Goal: Information Seeking & Learning: Learn about a topic

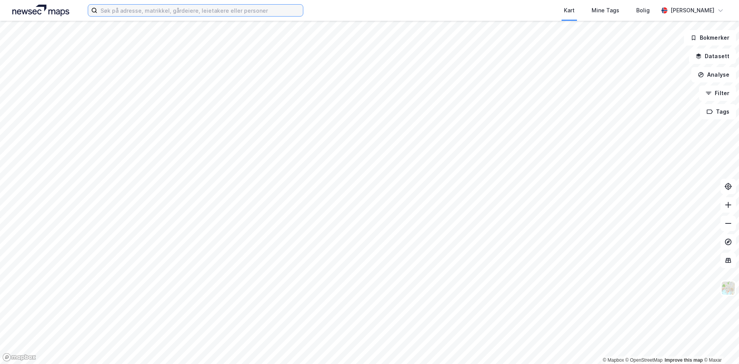
click at [174, 12] on input at bounding box center [200, 11] width 206 height 12
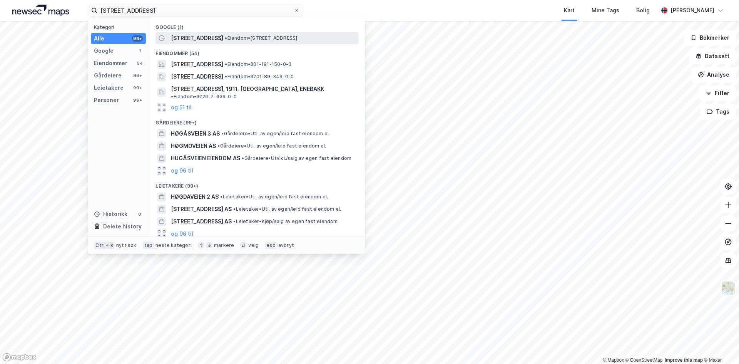
click at [225, 35] on span "•" at bounding box center [226, 38] width 2 height 6
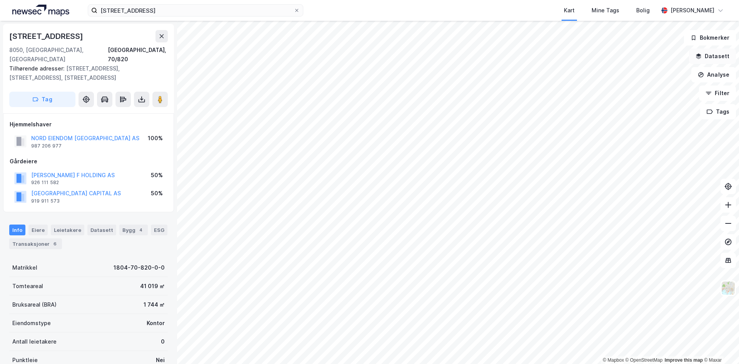
click at [714, 58] on button "Datasett" at bounding box center [712, 56] width 47 height 15
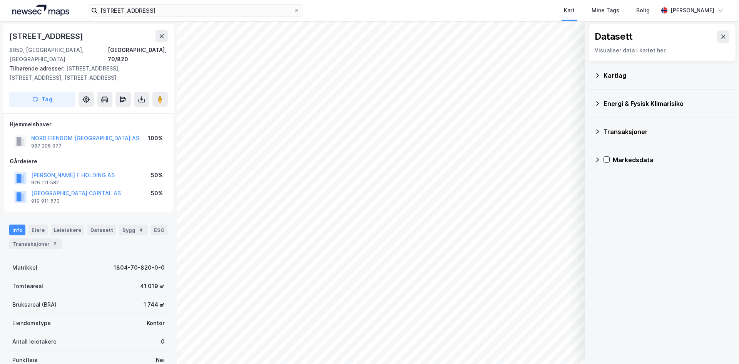
click at [600, 82] on div "Kartlag" at bounding box center [663, 75] width 136 height 18
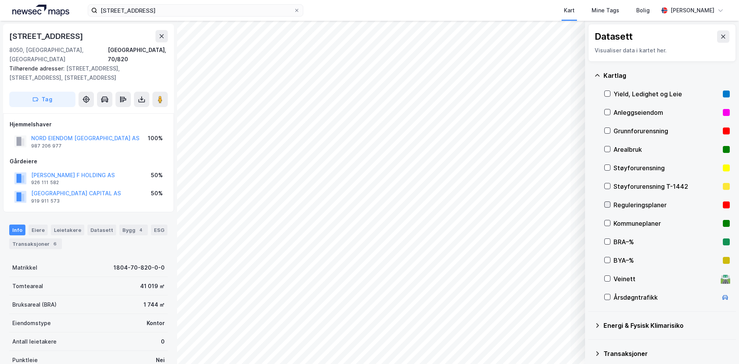
click at [605, 202] on icon at bounding box center [607, 204] width 5 height 5
click at [183, 7] on input "[STREET_ADDRESS]" at bounding box center [195, 11] width 196 height 12
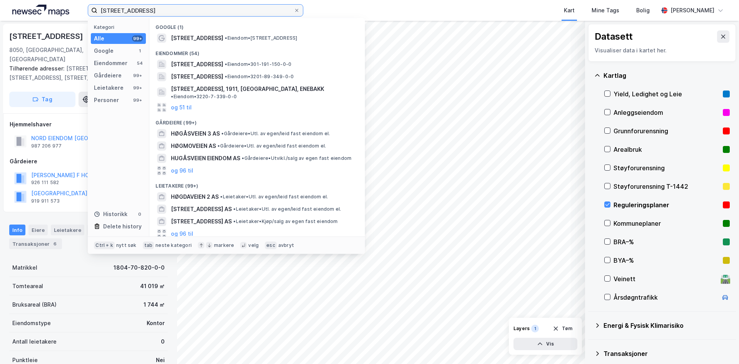
drag, startPoint x: 199, startPoint y: 15, endPoint x: 47, endPoint y: 15, distance: 152.5
click at [47, 15] on div "[STREET_ADDRESS] bodø Kategori Alle 99+ Google 1 Eiendommer 54 Gårdeiere 99+ Le…" at bounding box center [369, 10] width 739 height 21
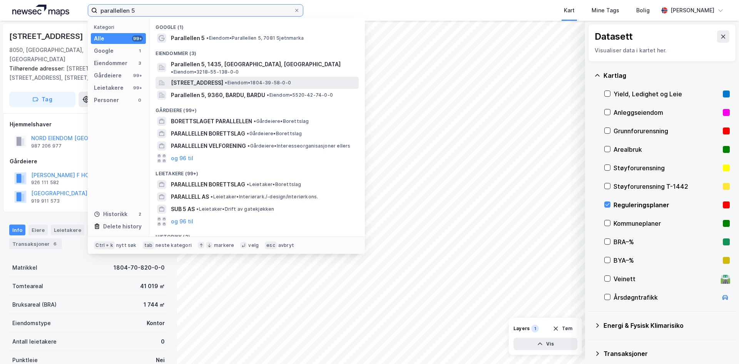
type input "parallellen 5"
click at [204, 80] on span "[STREET_ADDRESS]" at bounding box center [197, 82] width 52 height 9
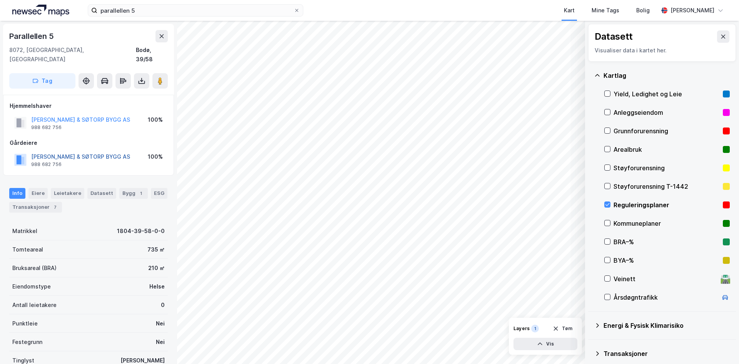
drag, startPoint x: 31, startPoint y: 148, endPoint x: 82, endPoint y: 146, distance: 50.9
click at [0, 0] on button "[PERSON_NAME] & SØTORP BYGG AS" at bounding box center [0, 0] width 0 height 0
drag, startPoint x: 109, startPoint y: 148, endPoint x: 30, endPoint y: 146, distance: 79.0
click at [30, 151] on div "[PERSON_NAME] & SØTORP BYGG AS 988 682 756 100%" at bounding box center [89, 160] width 158 height 18
copy button "[PERSON_NAME] & SØTORP BYGG AS"
